Goal: Find specific page/section: Find specific page/section

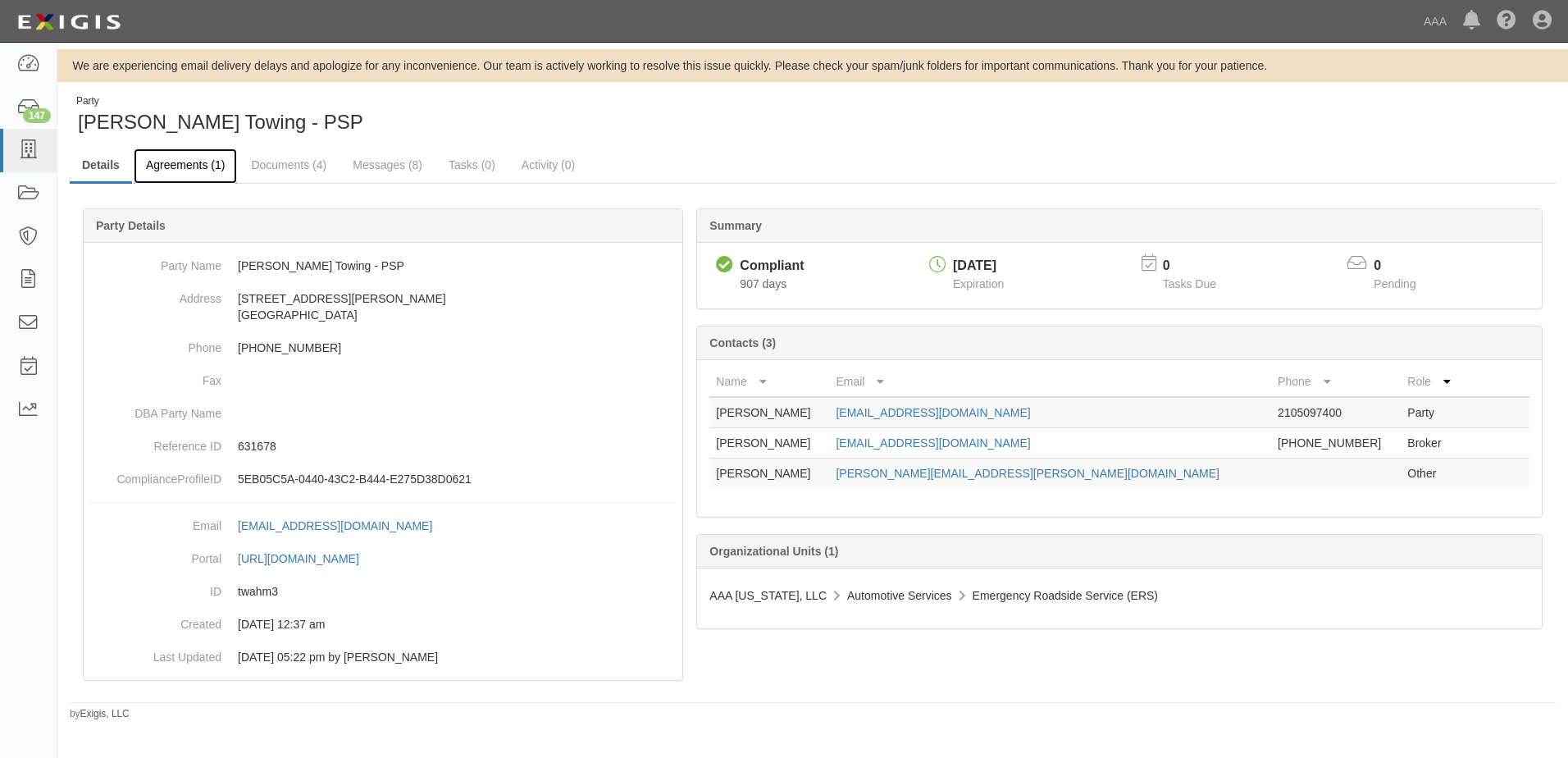
click at [182, 161] on link "Agreements (1)" at bounding box center [185, 166] width 104 height 35
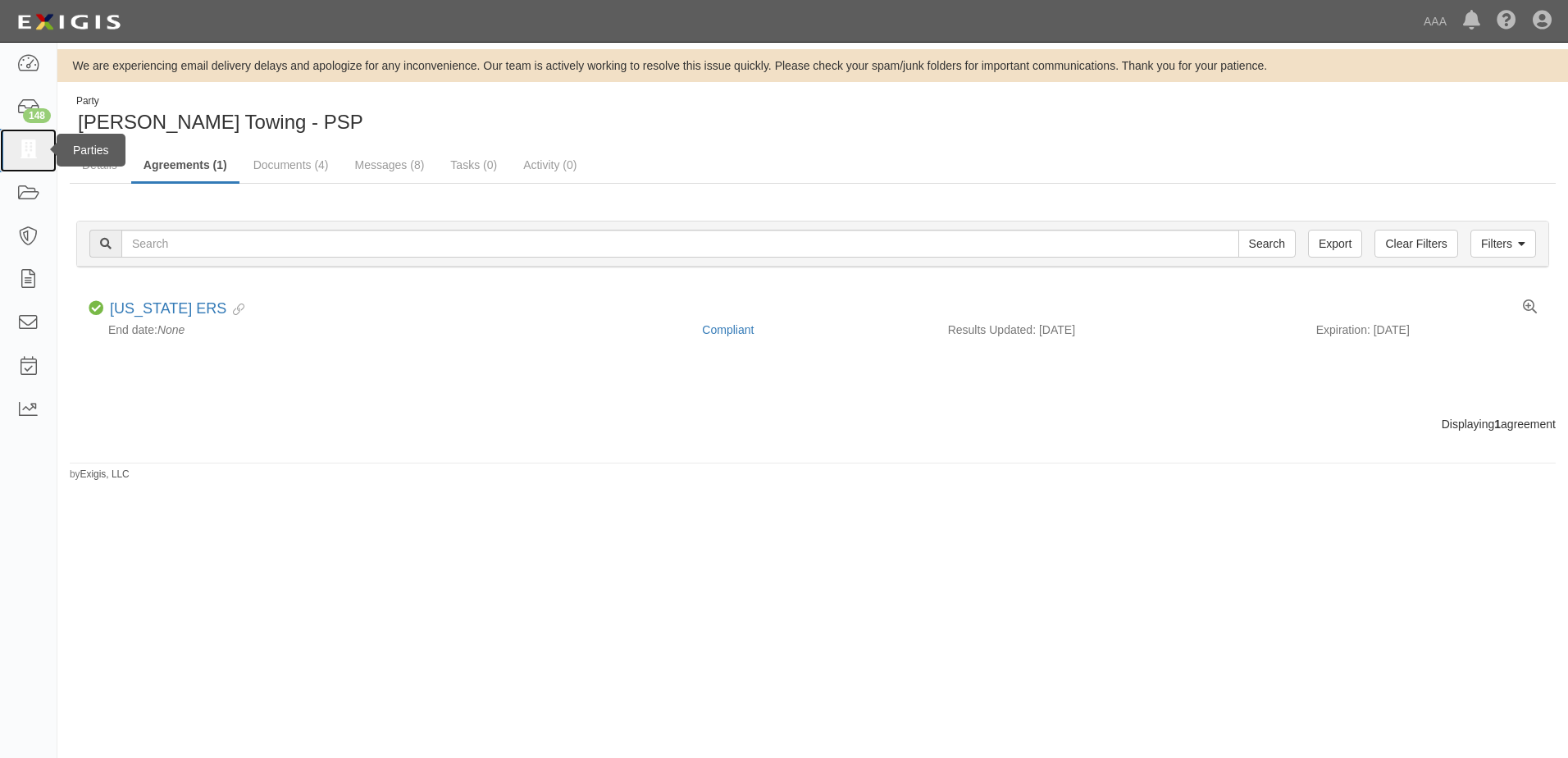
click at [34, 154] on icon at bounding box center [28, 150] width 23 height 19
click at [34, 152] on icon at bounding box center [28, 150] width 23 height 19
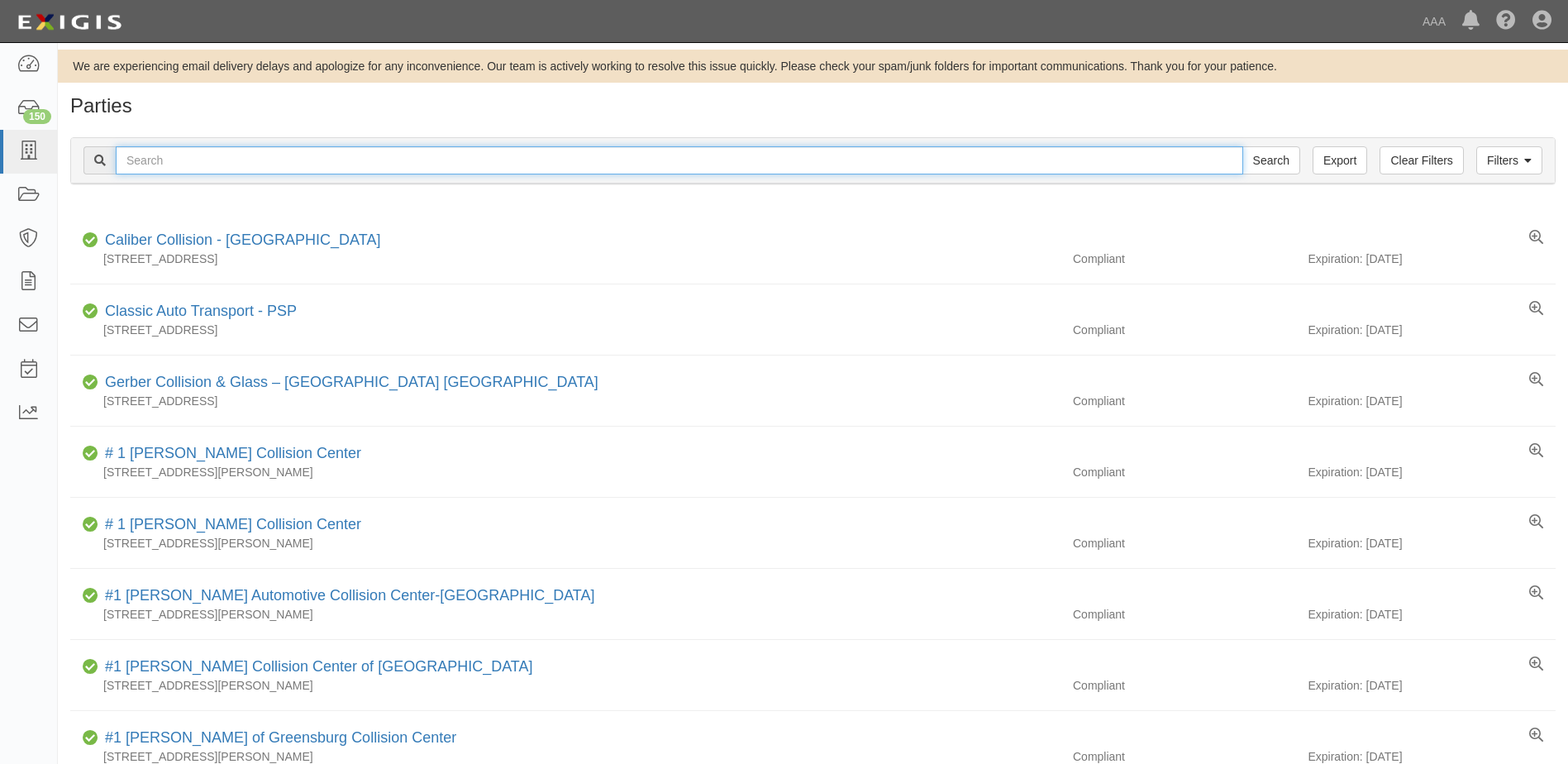
click at [161, 160] on input "text" at bounding box center [679, 161] width 1128 height 28
type input "dfw tech LLC"
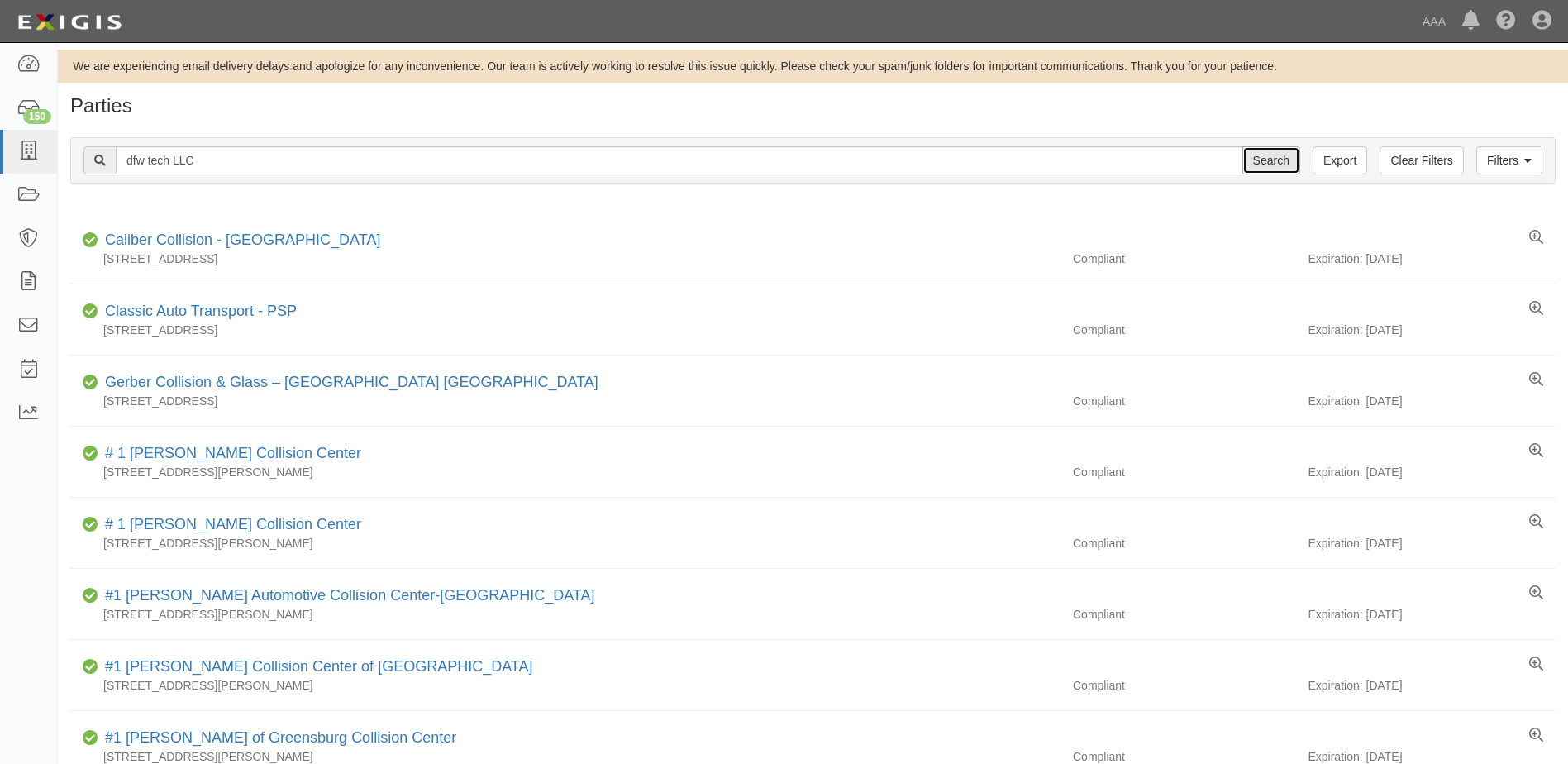
click at [1265, 166] on input "Search" at bounding box center [1271, 161] width 58 height 28
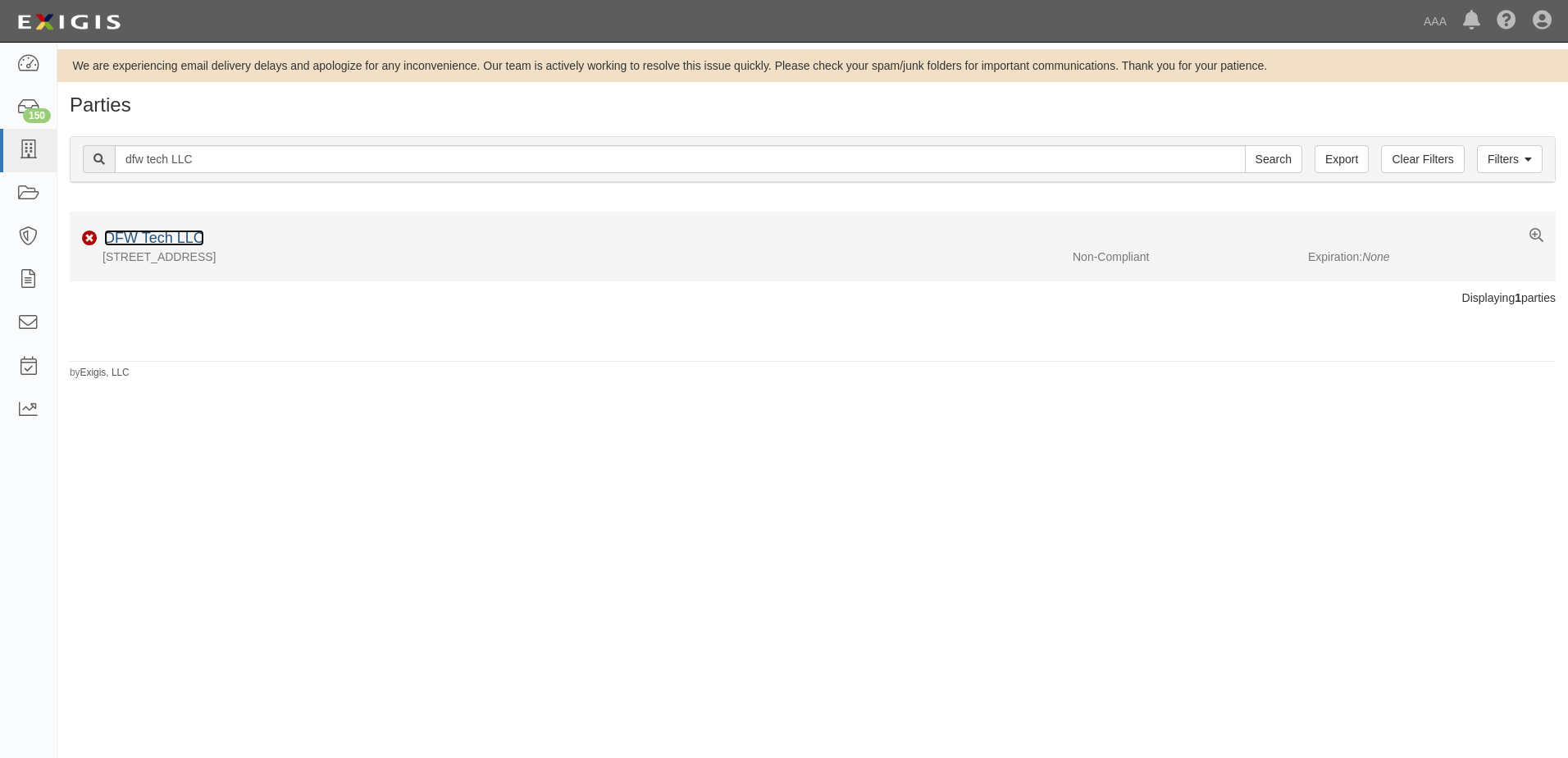
click at [164, 241] on link "DFW Tech LLC" at bounding box center [154, 238] width 100 height 17
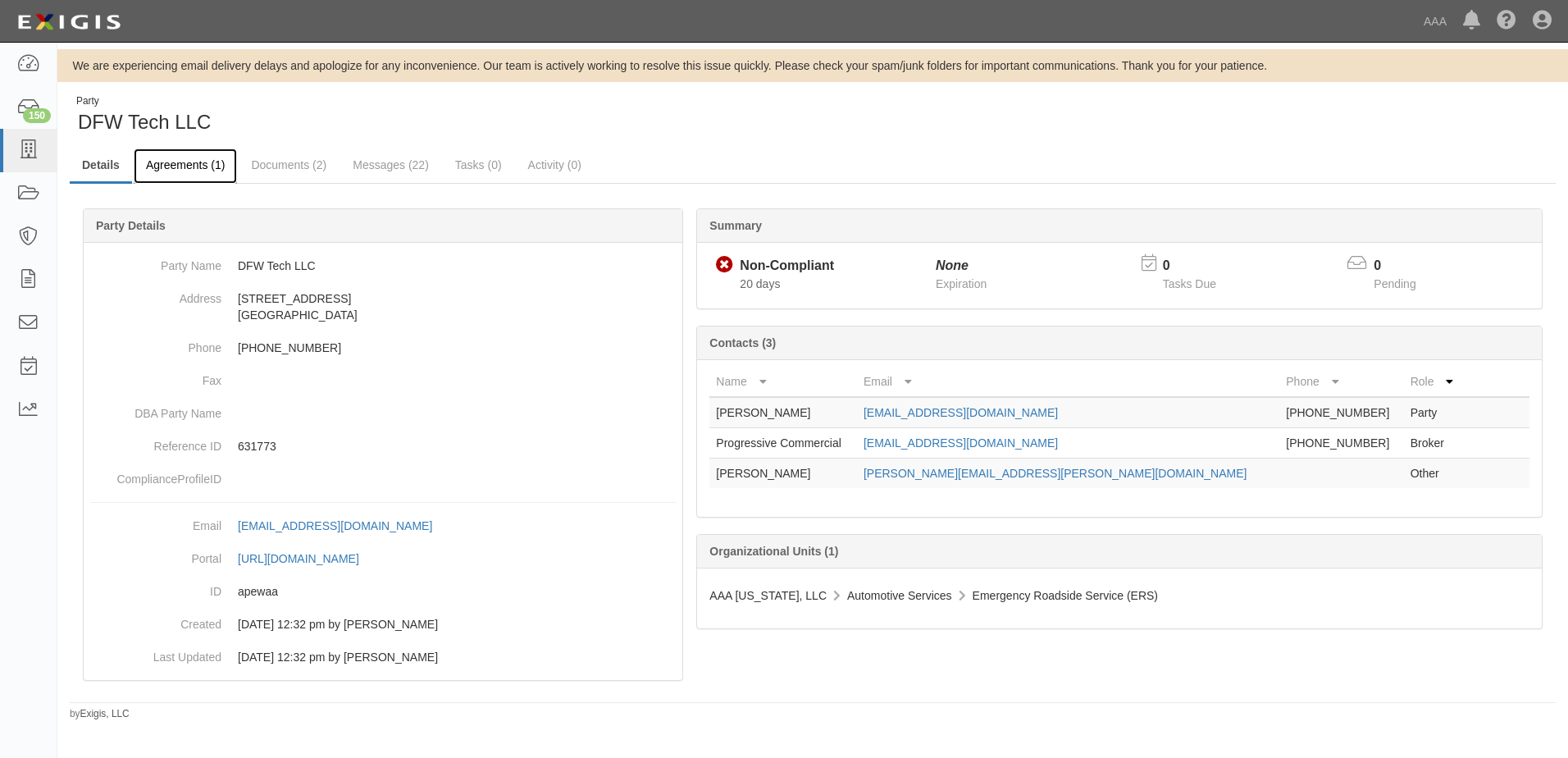
click at [202, 166] on link "Agreements (1)" at bounding box center [185, 166] width 104 height 35
